Goal: Task Accomplishment & Management: Use online tool/utility

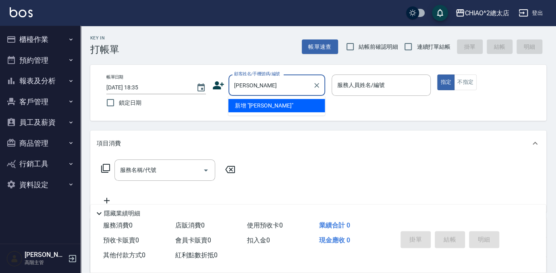
type input "[PERSON_NAME]"
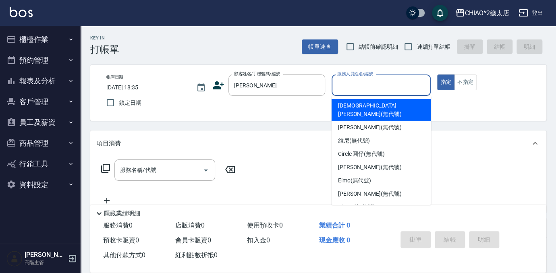
click at [392, 86] on input "服務人員姓名/編號" at bounding box center [381, 85] width 92 height 14
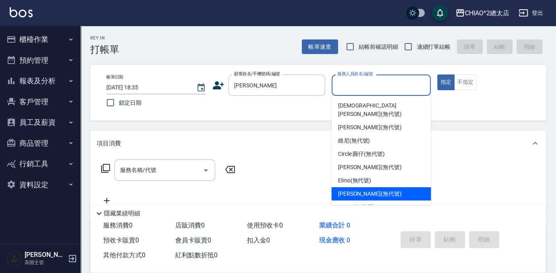
scroll to position [30, 0]
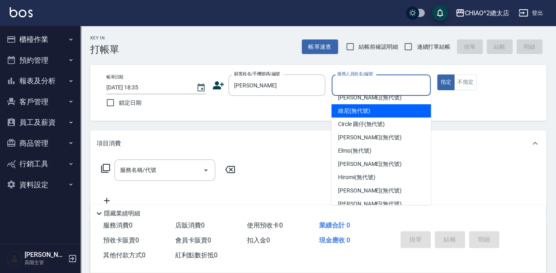
click at [385, 104] on div "維尼 (無代號)" at bounding box center [382, 110] width 100 height 13
type input "維尼(無代號)"
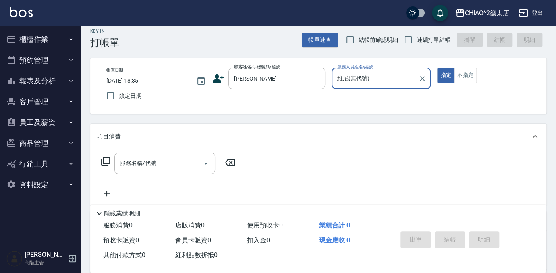
scroll to position [0, 0]
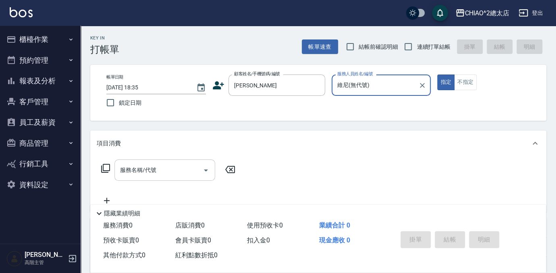
click at [139, 162] on div "服務名稱/代號" at bounding box center [164, 170] width 101 height 21
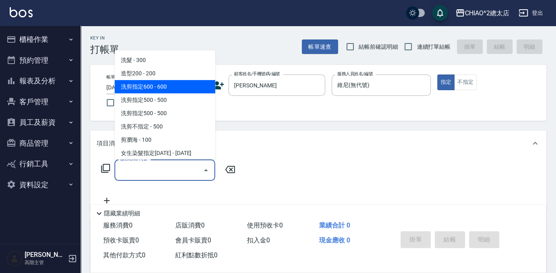
click at [167, 91] on span "洗剪指定600 - 600" at bounding box center [164, 86] width 101 height 13
type input "洗剪指定600(103107)"
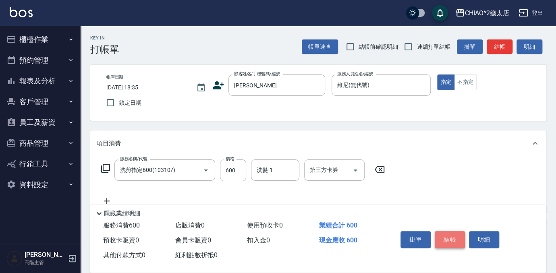
click at [454, 232] on button "結帳" at bounding box center [450, 239] width 30 height 17
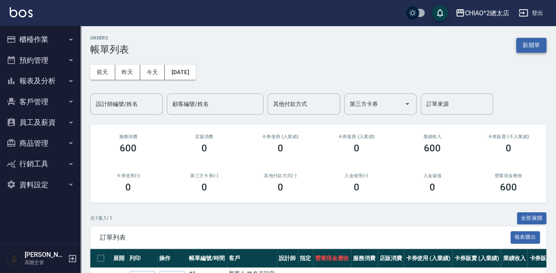
click at [532, 46] on button "新開單" at bounding box center [531, 45] width 30 height 15
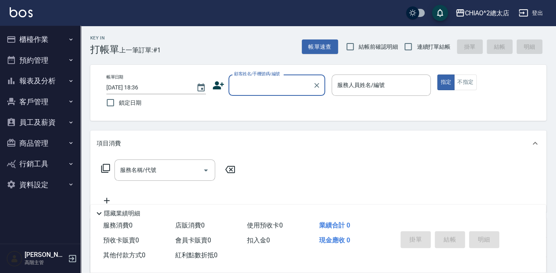
click at [258, 84] on input "顧客姓名/手機號碼/編號" at bounding box center [270, 85] width 77 height 14
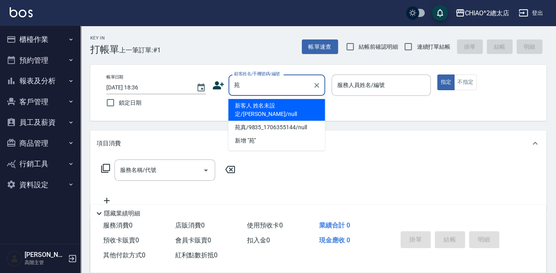
click at [304, 103] on li "新客人 姓名未設定/[PERSON_NAME]/null" at bounding box center [276, 110] width 97 height 22
type input "新客人 姓名未設定/[PERSON_NAME]/null"
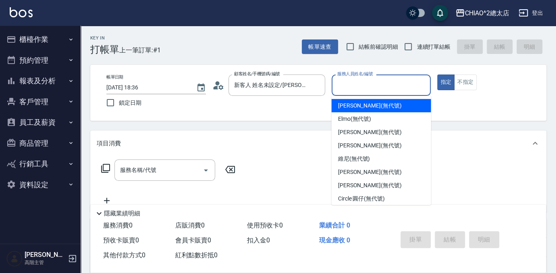
click at [380, 80] on input "服務人員姓名/編號" at bounding box center [381, 85] width 92 height 14
click at [396, 100] on div "[PERSON_NAME] (無代號)" at bounding box center [382, 105] width 100 height 13
type input "[PERSON_NAME](無代號)"
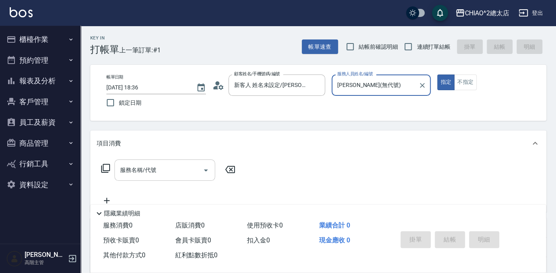
click at [154, 175] on input "服務名稱/代號" at bounding box center [158, 170] width 81 height 14
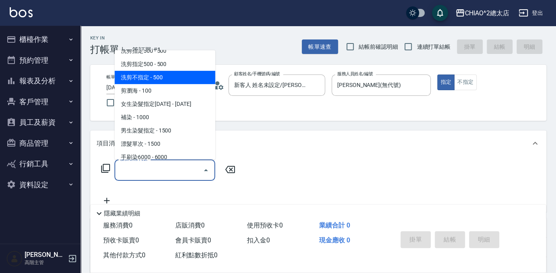
scroll to position [36, 0]
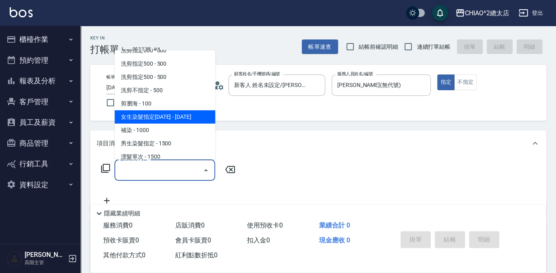
click at [172, 116] on span "女生染髮指定[DATE] - [DATE]" at bounding box center [164, 116] width 101 height 13
type input "女生染髮指定2000(103113)"
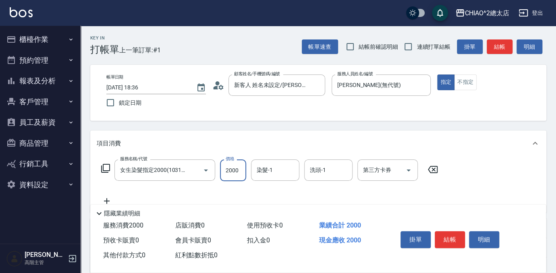
click at [241, 168] on input "2000" at bounding box center [233, 171] width 26 height 22
type input "4888"
click at [456, 240] on button "結帳" at bounding box center [450, 239] width 30 height 17
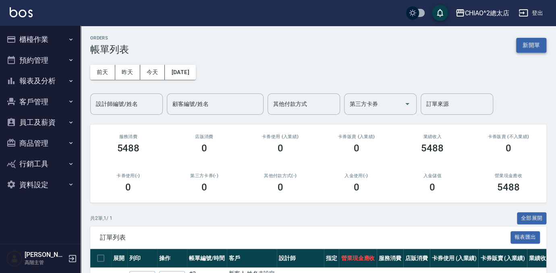
click at [531, 42] on button "新開單" at bounding box center [531, 45] width 30 height 15
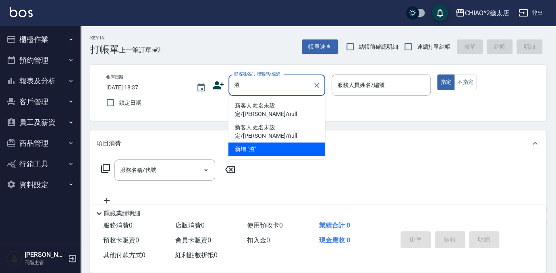
click at [301, 105] on li "新客人 姓名未設定/[PERSON_NAME]/null" at bounding box center [276, 110] width 97 height 22
type input "新客人 姓名未設定/[PERSON_NAME]/null"
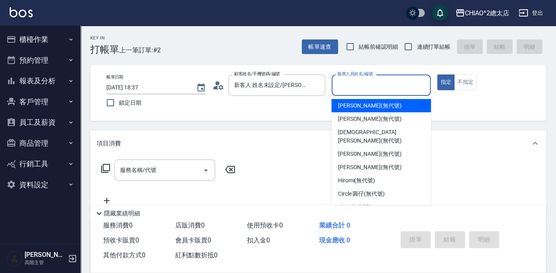
click at [400, 85] on input "服務人員姓名/編號" at bounding box center [381, 85] width 92 height 14
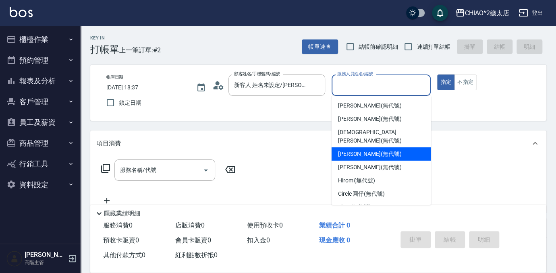
click at [396, 147] on div "[PERSON_NAME] (無代號)" at bounding box center [382, 153] width 100 height 13
type input "[PERSON_NAME](無代號)"
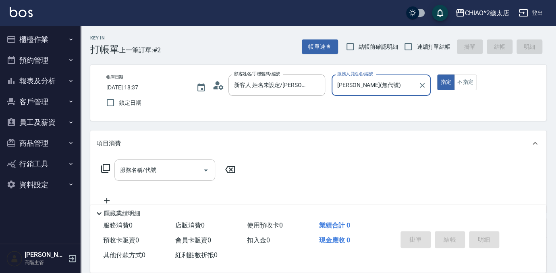
click at [145, 162] on div "服務名稱/代號" at bounding box center [164, 170] width 101 height 21
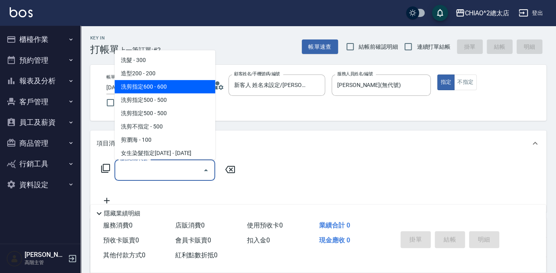
click at [166, 89] on span "洗剪指定600 - 600" at bounding box center [164, 86] width 101 height 13
type input "洗剪指定600(103107)"
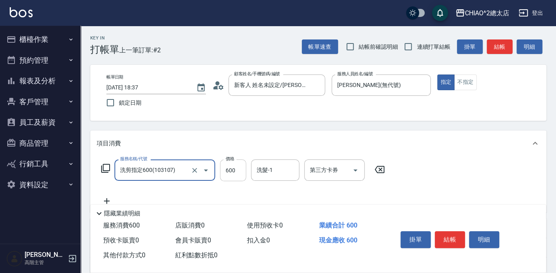
click at [238, 173] on input "600" at bounding box center [233, 171] width 26 height 22
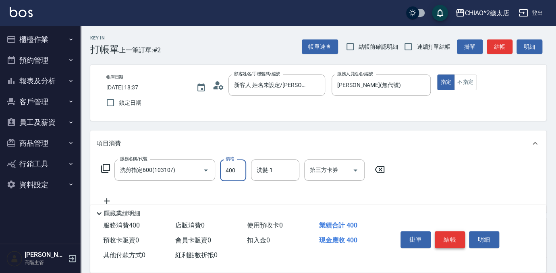
type input "400"
click at [453, 239] on button "結帳" at bounding box center [450, 239] width 30 height 17
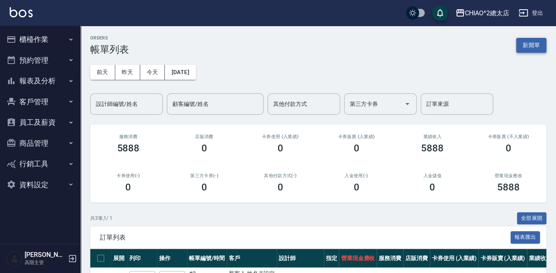
click at [533, 44] on button "新開單" at bounding box center [531, 45] width 30 height 15
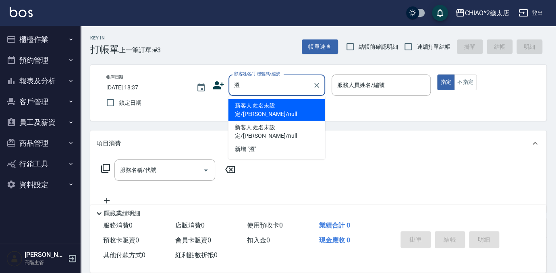
click at [295, 102] on li "新客人 姓名未設定/[PERSON_NAME]/null" at bounding box center [276, 110] width 97 height 22
type input "新客人 姓名未設定/[PERSON_NAME]/null"
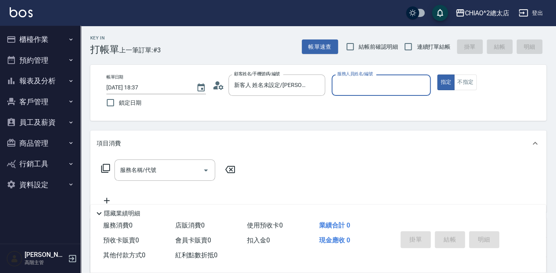
click at [365, 81] on input "服務人員姓名/編號" at bounding box center [381, 85] width 92 height 14
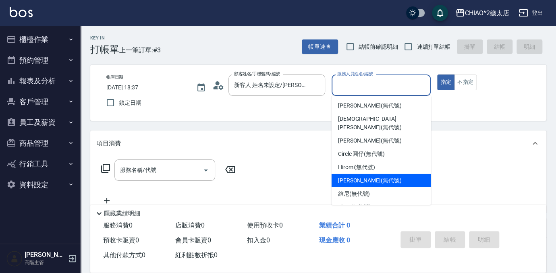
click at [386, 174] on div "[PERSON_NAME] (無代號)" at bounding box center [382, 180] width 100 height 13
type input "[PERSON_NAME](無代號)"
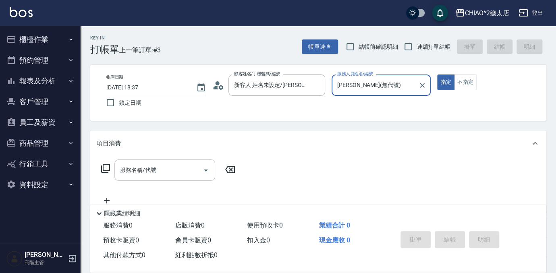
click at [150, 171] on div "服務名稱/代號 服務名稱/代號" at bounding box center [164, 170] width 101 height 21
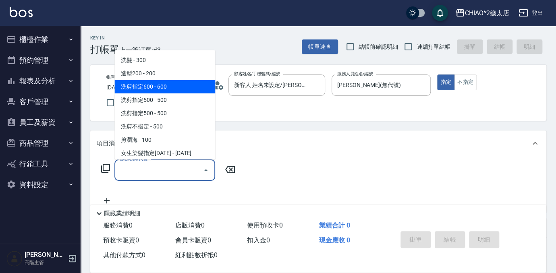
click at [180, 85] on span "洗剪指定600 - 600" at bounding box center [164, 86] width 101 height 13
type input "洗剪指定600(103107)"
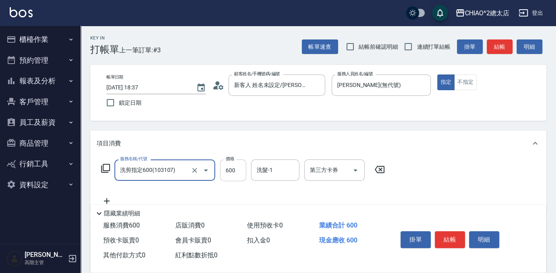
click at [243, 170] on input "600" at bounding box center [233, 171] width 26 height 22
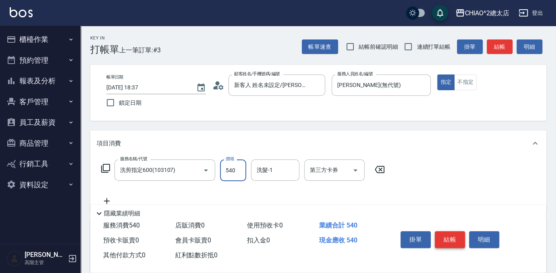
type input "540"
click at [457, 235] on button "結帳" at bounding box center [450, 239] width 30 height 17
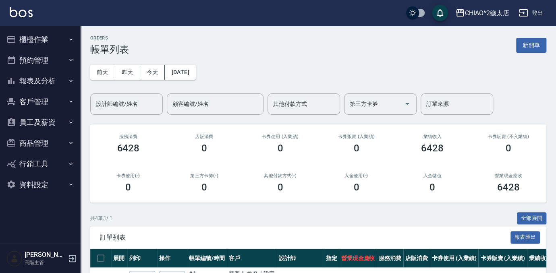
drag, startPoint x: 525, startPoint y: 46, endPoint x: 479, endPoint y: 58, distance: 47.3
click at [525, 46] on button "新開單" at bounding box center [531, 45] width 30 height 15
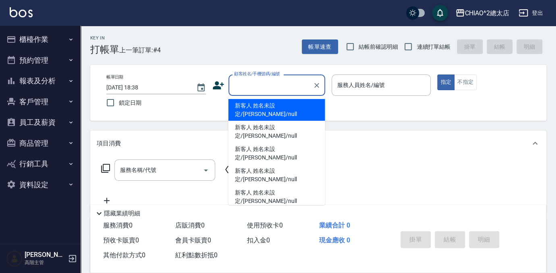
click at [277, 91] on input "顧客姓名/手機號碼/編號" at bounding box center [270, 85] width 77 height 14
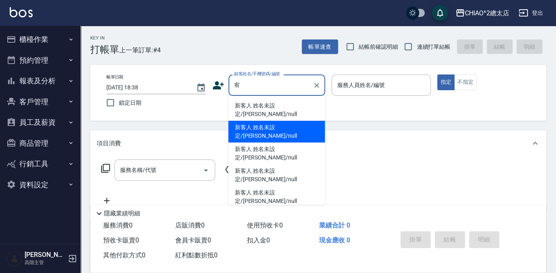
click at [299, 121] on li "新客人 姓名未設定/[PERSON_NAME]/null" at bounding box center [276, 132] width 97 height 22
type input "新客人 姓名未設定/[PERSON_NAME]/null"
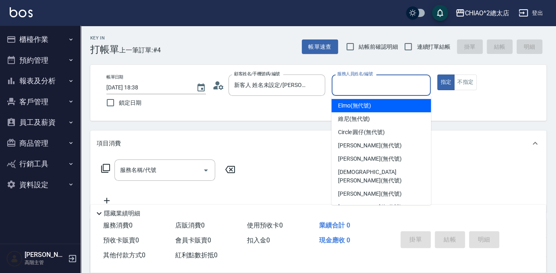
click at [388, 81] on input "服務人員姓名/編號" at bounding box center [381, 85] width 92 height 14
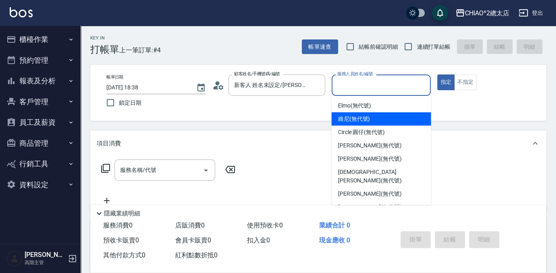
click at [383, 118] on div "維尼 (無代號)" at bounding box center [382, 118] width 100 height 13
type input "維尼(無代號)"
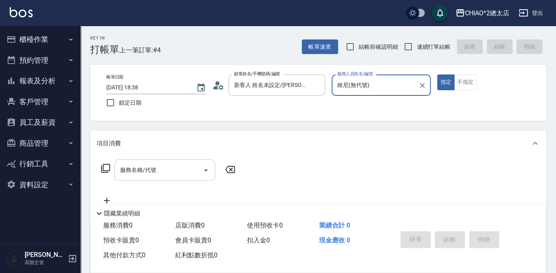
click at [143, 168] on div "服務名稱/代號 服務名稱/代號" at bounding box center [164, 170] width 101 height 21
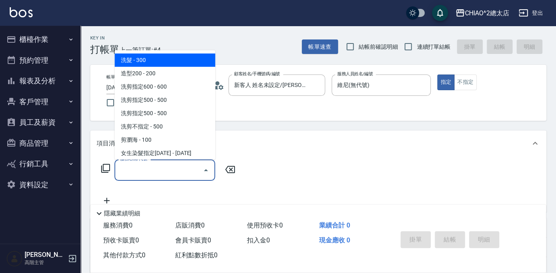
click at [178, 66] on span "洗髮 - 300" at bounding box center [164, 60] width 101 height 13
type input "洗髮(103103)"
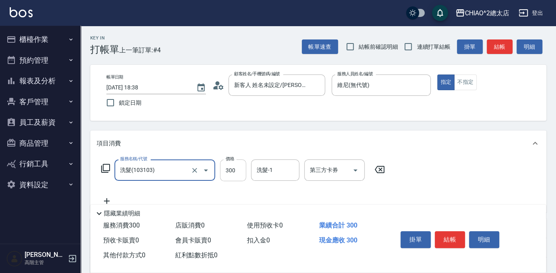
click at [239, 170] on input "300" at bounding box center [233, 171] width 26 height 22
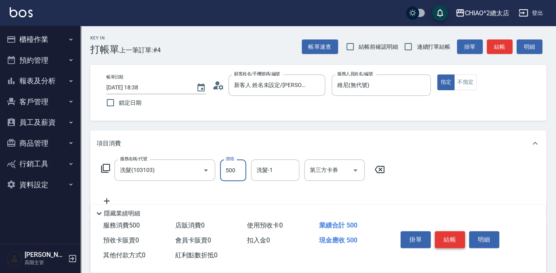
type input "500"
click at [453, 233] on button "結帳" at bounding box center [450, 239] width 30 height 17
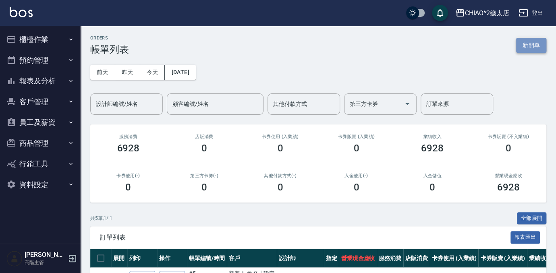
click at [537, 42] on button "新開單" at bounding box center [531, 45] width 30 height 15
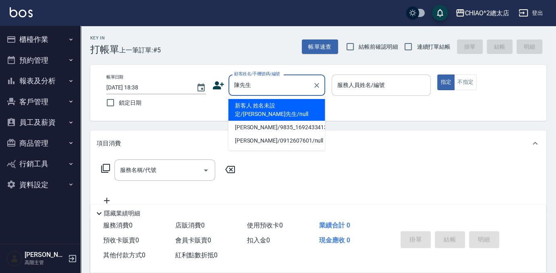
type input "新客人 姓名未設定/[PERSON_NAME]先生/null"
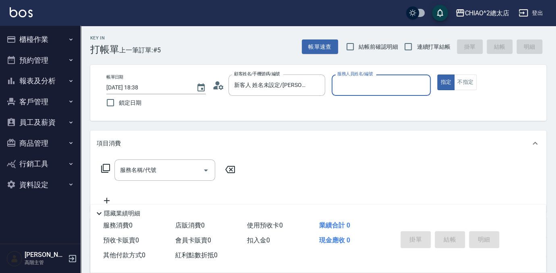
click at [368, 82] on input "服務人員姓名/編號" at bounding box center [381, 85] width 92 height 14
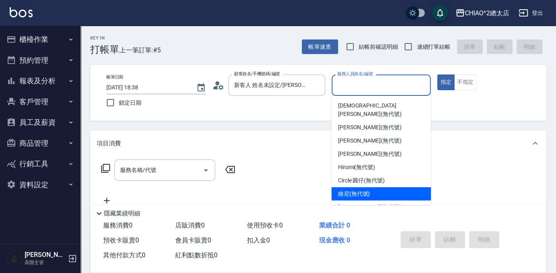
click at [387, 187] on div "維尼 (無代號)" at bounding box center [382, 193] width 100 height 13
type input "維尼(無代號)"
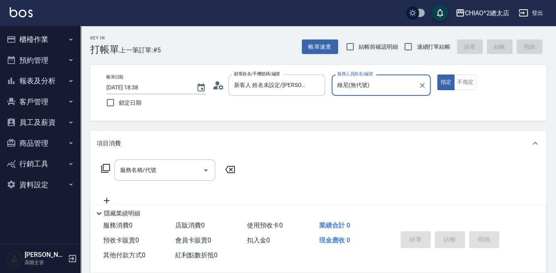
click at [133, 167] on div "服務名稱/代號 服務名稱/代號" at bounding box center [164, 170] width 101 height 21
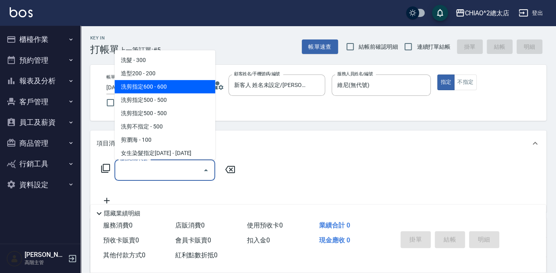
click at [158, 83] on span "洗剪指定600 - 600" at bounding box center [164, 86] width 101 height 13
type input "洗剪指定600(103107)"
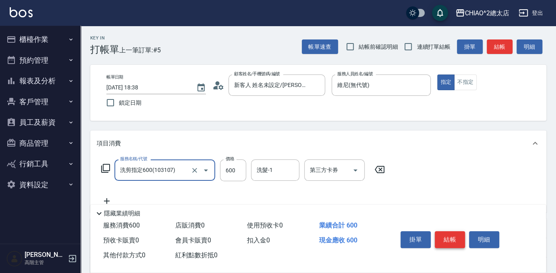
click at [454, 237] on button "結帳" at bounding box center [450, 239] width 30 height 17
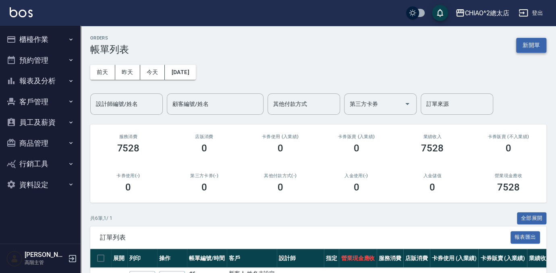
click at [534, 46] on button "新開單" at bounding box center [531, 45] width 30 height 15
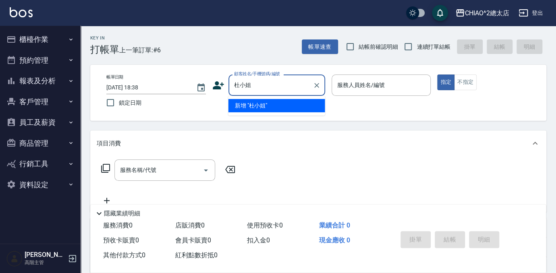
type input "杜小姐"
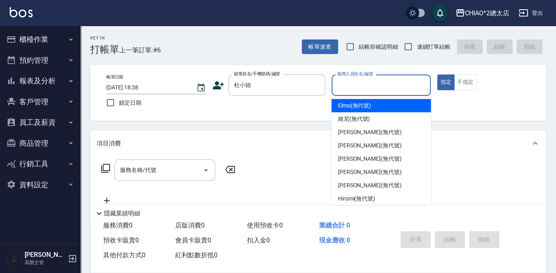
click at [393, 81] on input "服務人員姓名/編號" at bounding box center [381, 85] width 92 height 14
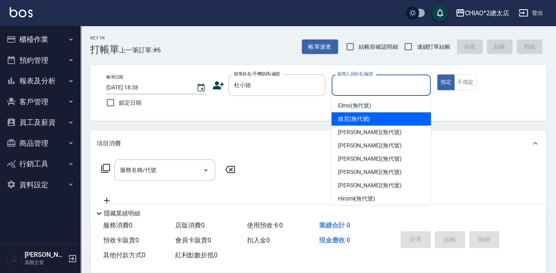
click at [399, 122] on div "維尼 (無代號)" at bounding box center [382, 118] width 100 height 13
type input "維尼(無代號)"
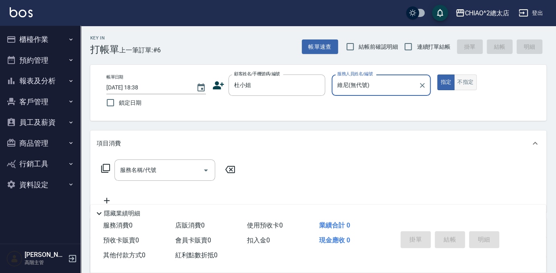
click at [466, 78] on button "不指定" at bounding box center [465, 83] width 23 height 16
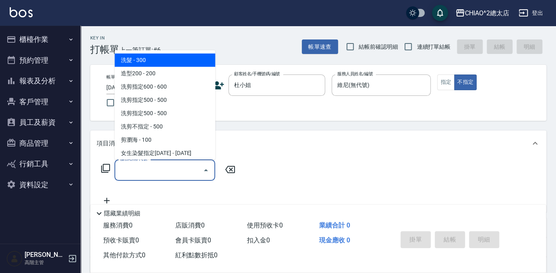
click at [158, 172] on input "服務名稱/代號" at bounding box center [158, 170] width 81 height 14
click at [173, 57] on span "洗髮 - 300" at bounding box center [164, 60] width 101 height 13
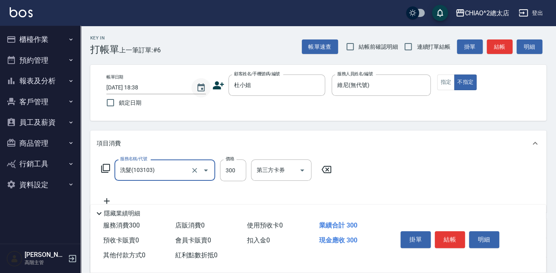
type input "洗髮(103103)"
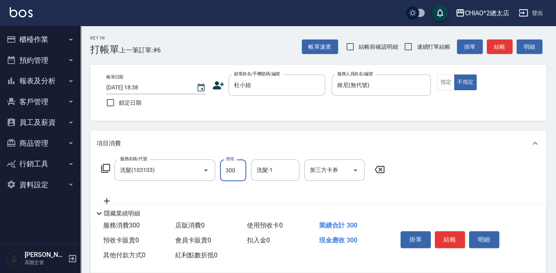
click at [233, 172] on input "300" at bounding box center [233, 171] width 26 height 22
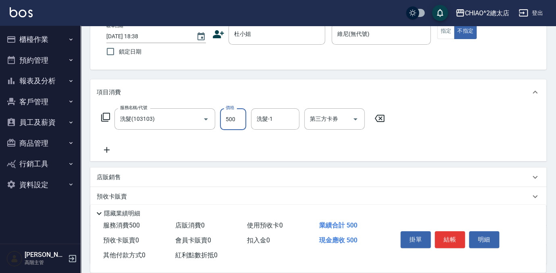
scroll to position [118, 0]
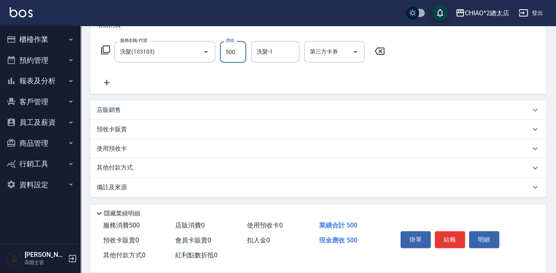
type input "500"
click at [141, 167] on div "其他付款方式" at bounding box center [313, 168] width 433 height 9
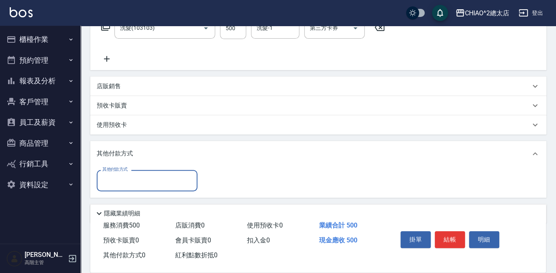
scroll to position [169, 0]
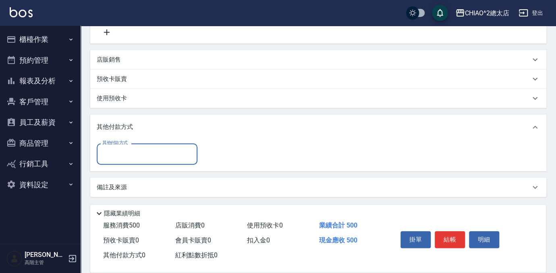
click at [148, 145] on div "其他付款方式" at bounding box center [147, 153] width 101 height 21
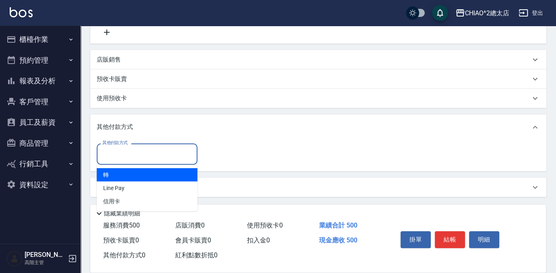
click at [140, 172] on span "轉" at bounding box center [147, 174] width 101 height 13
type input "轉"
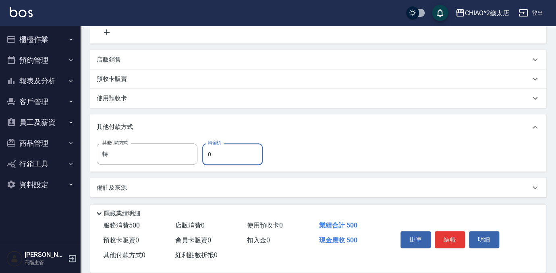
click at [218, 157] on input "0" at bounding box center [232, 154] width 60 height 22
type input "500"
click at [445, 232] on button "結帳" at bounding box center [450, 239] width 30 height 17
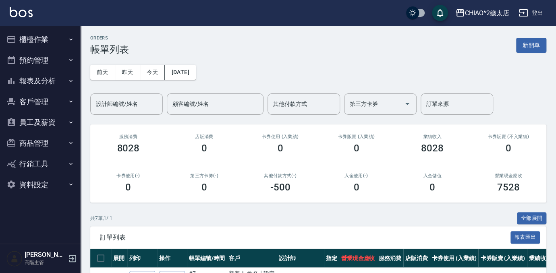
drag, startPoint x: 536, startPoint y: 48, endPoint x: 518, endPoint y: 58, distance: 20.7
click at [536, 48] on button "新開單" at bounding box center [531, 45] width 30 height 15
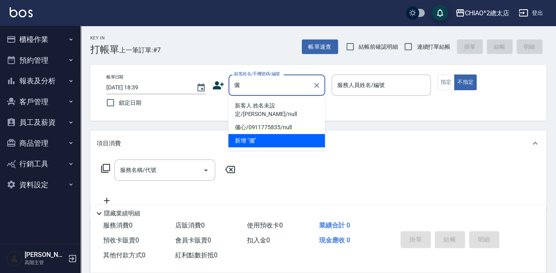
click at [305, 103] on li "新客人 姓名未設定/[PERSON_NAME]/null" at bounding box center [276, 110] width 97 height 22
type input "新客人 姓名未設定/[PERSON_NAME]/null"
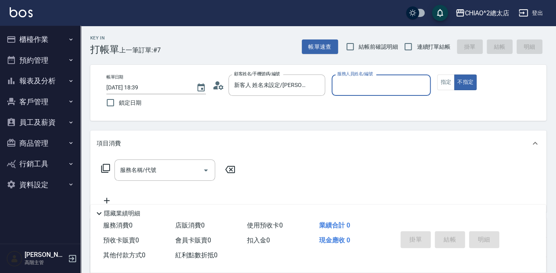
click at [345, 89] on input "服務人員姓名/編號" at bounding box center [381, 85] width 92 height 14
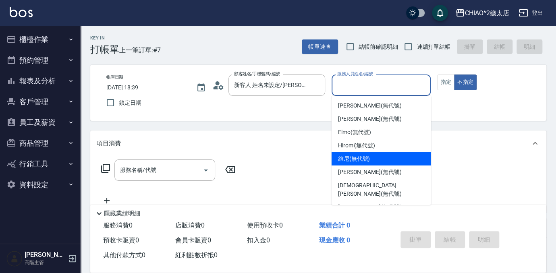
click at [374, 159] on div "維尼 (無代號)" at bounding box center [382, 158] width 100 height 13
type input "維尼(無代號)"
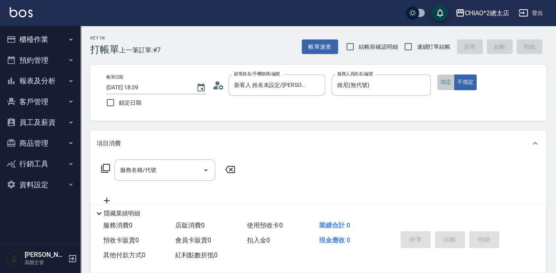
click at [445, 84] on button "指定" at bounding box center [445, 83] width 17 height 16
click at [140, 168] on div "服務名稱/代號 服務名稱/代號" at bounding box center [164, 170] width 101 height 21
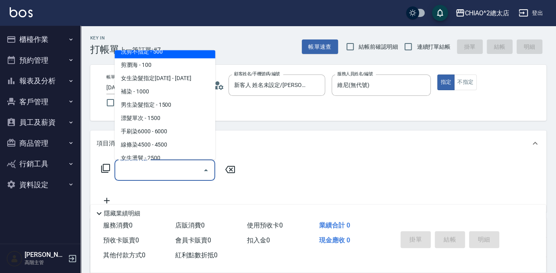
scroll to position [110, 0]
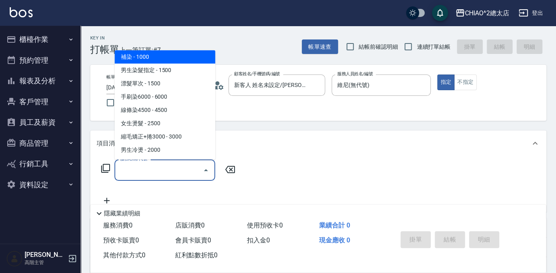
click at [147, 61] on span "補染 - 1000" at bounding box center [164, 56] width 101 height 13
type input "補染(103114)"
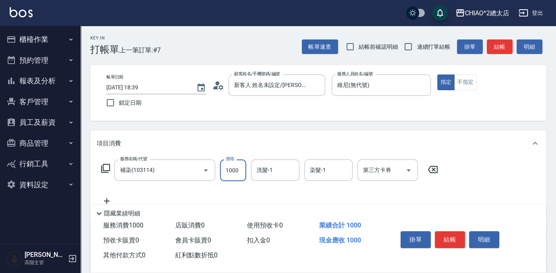
click at [241, 172] on input "1000" at bounding box center [233, 171] width 26 height 22
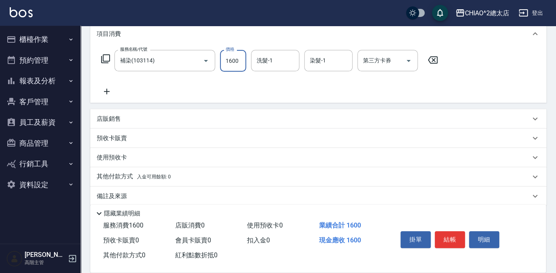
type input "1600"
click at [155, 179] on span "入金可用餘額: 0" at bounding box center [154, 177] width 34 height 6
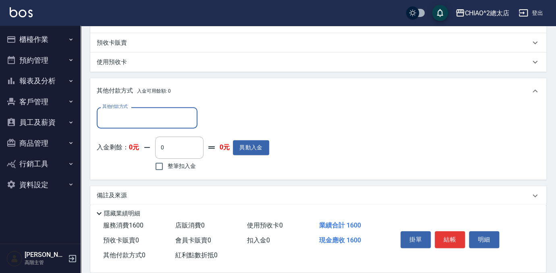
scroll to position [214, 0]
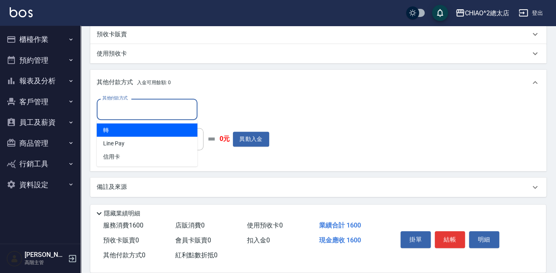
click at [133, 111] on input "其他付款方式" at bounding box center [146, 109] width 93 height 14
click at [135, 132] on span "轉" at bounding box center [147, 129] width 101 height 13
type input "轉"
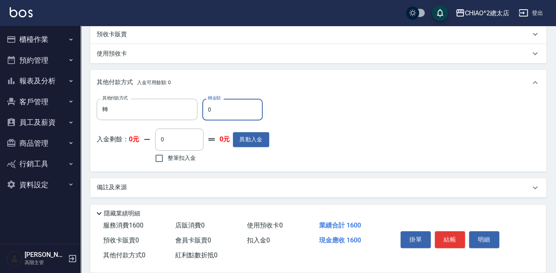
click at [217, 114] on input "0" at bounding box center [232, 110] width 60 height 22
type input "1600"
click at [454, 241] on button "結帳" at bounding box center [450, 239] width 30 height 17
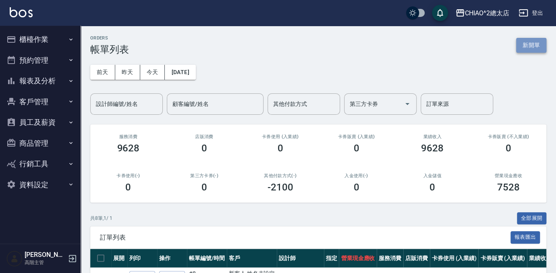
click at [521, 47] on button "新開單" at bounding box center [531, 45] width 30 height 15
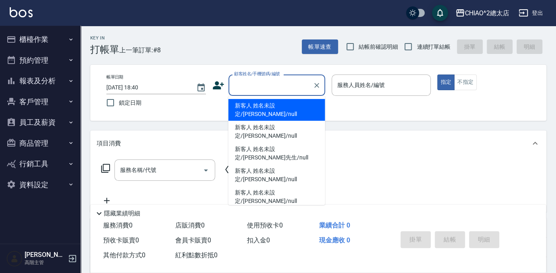
click at [257, 81] on input "顧客姓名/手機號碼/編號" at bounding box center [270, 85] width 77 height 14
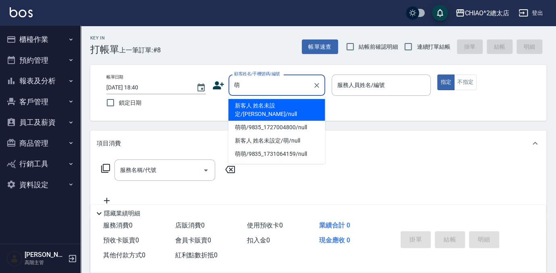
type input "新客人 姓名未設定/[PERSON_NAME]/null"
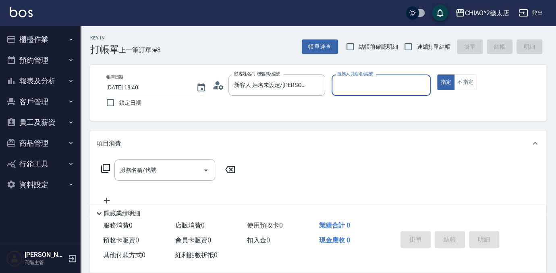
click at [347, 88] on input "服務人員姓名/編號" at bounding box center [381, 85] width 92 height 14
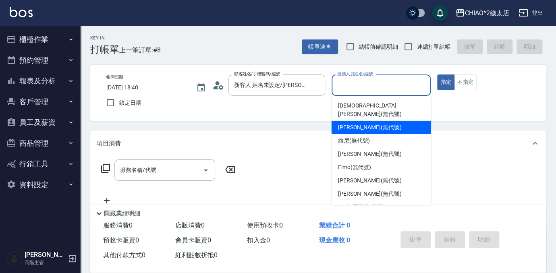
click at [381, 123] on span "[PERSON_NAME] (無代號)" at bounding box center [370, 127] width 64 height 8
type input "[PERSON_NAME](無代號)"
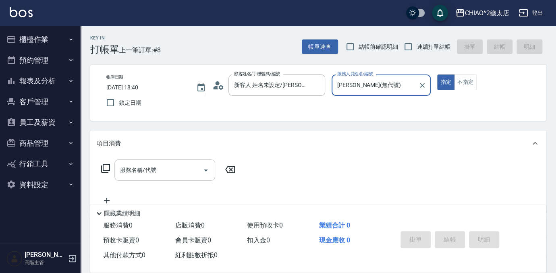
click at [139, 167] on div "服務名稱/代號 服務名稱/代號" at bounding box center [164, 170] width 101 height 21
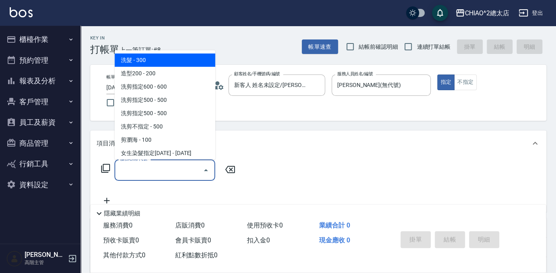
click at [151, 55] on span "洗髮 - 300" at bounding box center [164, 60] width 101 height 13
type input "洗髮(103103)"
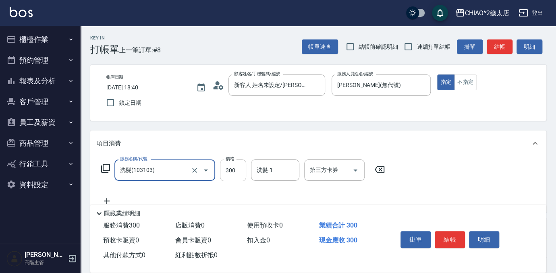
click at [241, 169] on input "300" at bounding box center [233, 171] width 26 height 22
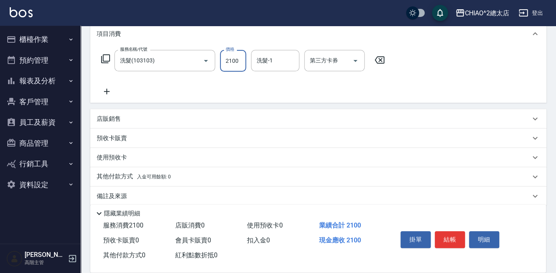
scroll to position [110, 0]
type input "2100"
click at [101, 89] on icon at bounding box center [107, 92] width 20 height 10
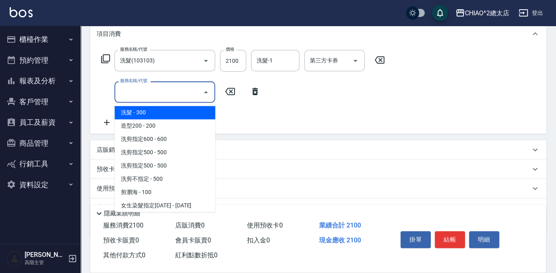
click at [158, 95] on input "服務名稱/代號" at bounding box center [158, 92] width 81 height 14
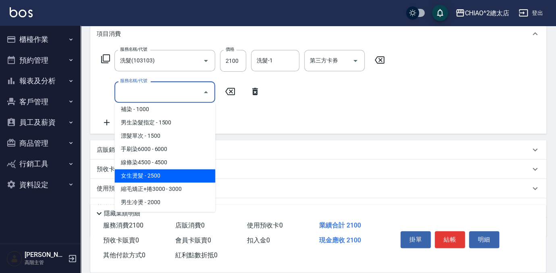
click at [174, 176] on span "女生燙髮 - 2500" at bounding box center [164, 175] width 101 height 13
type input "女生燙髮(103122)"
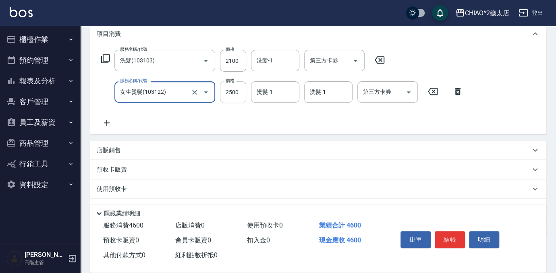
click at [240, 96] on input "2500" at bounding box center [233, 92] width 26 height 22
type input "3960"
click at [455, 236] on button "結帳" at bounding box center [450, 239] width 30 height 17
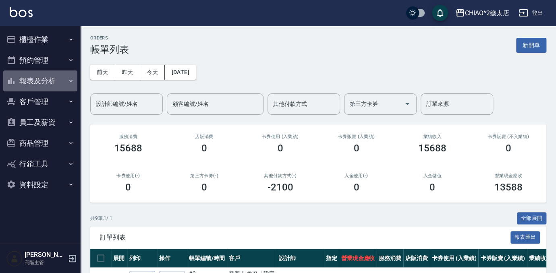
click at [39, 76] on button "報表及分析" at bounding box center [40, 81] width 74 height 21
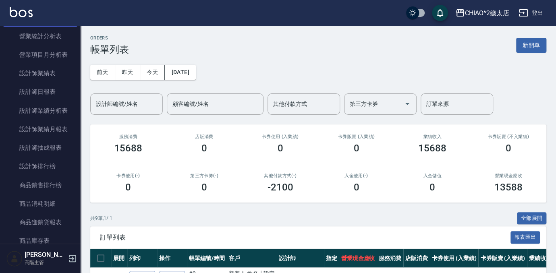
scroll to position [293, 0]
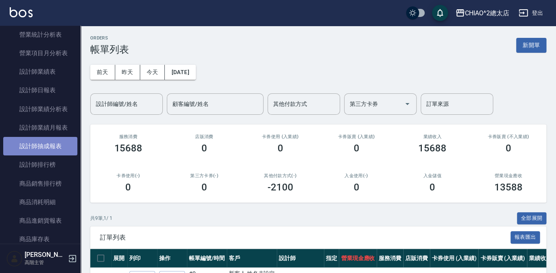
click at [50, 153] on link "設計師抽成報表" at bounding box center [40, 146] width 74 height 19
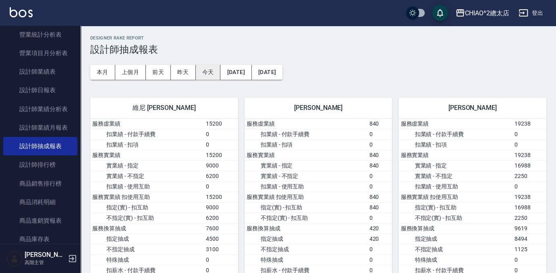
click at [202, 68] on button "今天" at bounding box center [208, 72] width 25 height 15
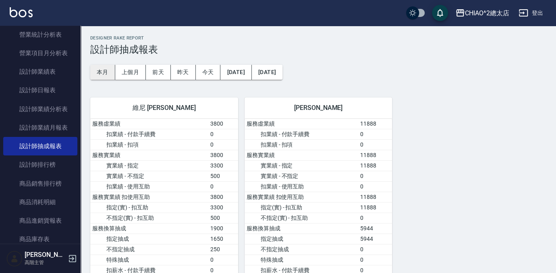
click at [110, 76] on button "本月" at bounding box center [102, 72] width 25 height 15
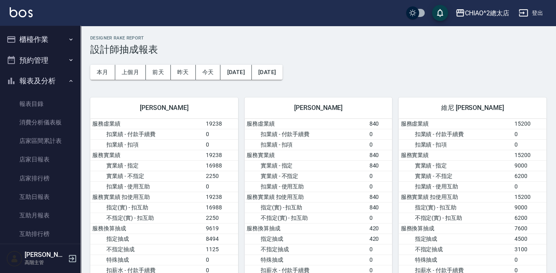
click at [42, 39] on button "櫃檯作業" at bounding box center [40, 39] width 74 height 21
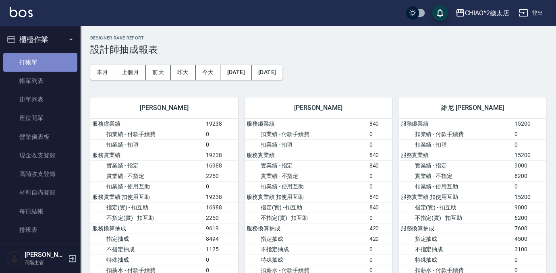
click at [48, 63] on link "打帳單" at bounding box center [40, 62] width 74 height 19
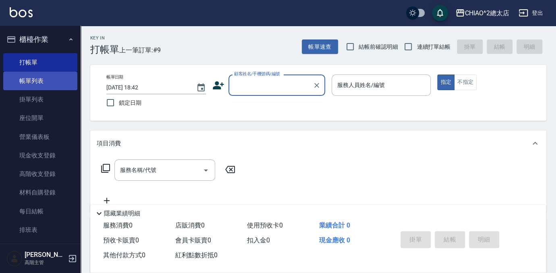
click at [52, 80] on link "帳單列表" at bounding box center [40, 81] width 74 height 19
